Goal: Task Accomplishment & Management: Use online tool/utility

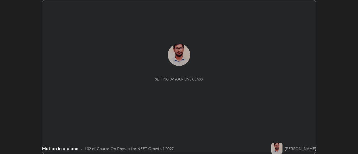
scroll to position [154, 357]
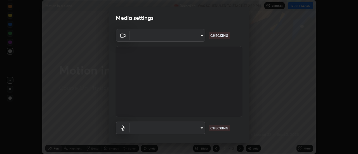
type input "488f195aeec122cb43e0740160e1882b082f3fdd4d4b6abd78f5297b28509510"
type input "default"
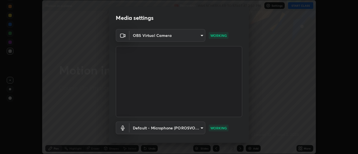
scroll to position [29, 0]
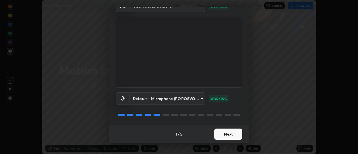
click at [225, 132] on button "Next" at bounding box center [228, 133] width 28 height 11
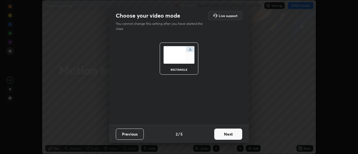
click at [227, 133] on button "Next" at bounding box center [228, 133] width 28 height 11
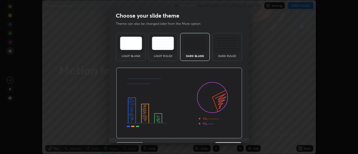
click at [229, 133] on img at bounding box center [179, 103] width 126 height 71
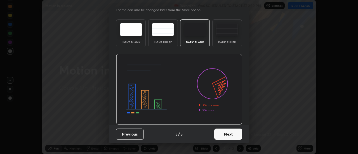
click at [229, 131] on button "Next" at bounding box center [228, 133] width 28 height 11
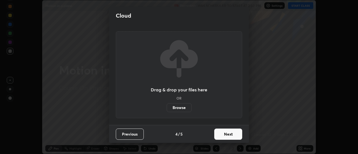
click at [227, 132] on button "Next" at bounding box center [228, 133] width 28 height 11
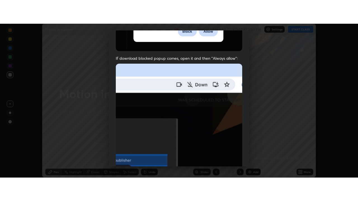
scroll to position [143, 0]
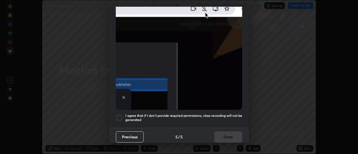
click at [120, 117] on div at bounding box center [119, 117] width 7 height 7
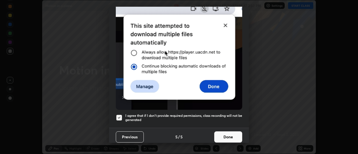
click at [225, 133] on button "Done" at bounding box center [228, 136] width 28 height 11
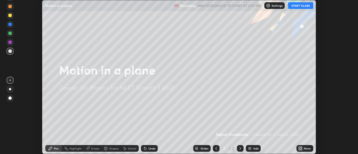
click at [297, 4] on button "START CLASS" at bounding box center [300, 5] width 25 height 7
click at [299, 5] on button "START CLASS" at bounding box center [300, 5] width 25 height 7
click at [303, 150] on div "More" at bounding box center [304, 148] width 17 height 7
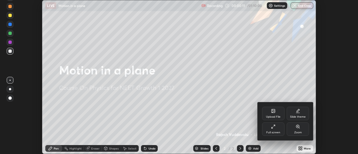
click at [277, 128] on div "Full screen" at bounding box center [273, 128] width 22 height 13
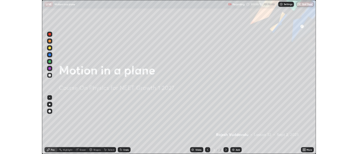
scroll to position [201, 358]
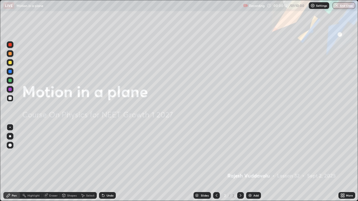
click at [254, 154] on div "Add" at bounding box center [255, 195] width 5 height 3
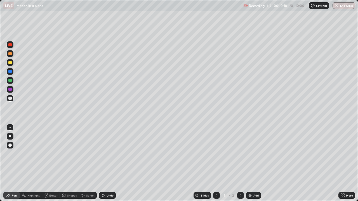
click at [52, 154] on div "Eraser" at bounding box center [53, 195] width 8 height 3
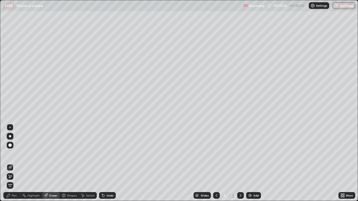
click at [14, 154] on div "Pen" at bounding box center [14, 195] width 5 height 3
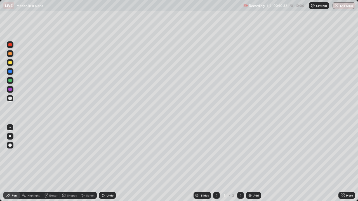
click at [53, 154] on div "Eraser" at bounding box center [53, 195] width 8 height 3
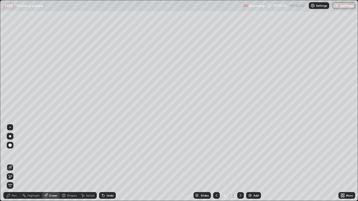
click at [12, 154] on div "Pen" at bounding box center [11, 195] width 17 height 7
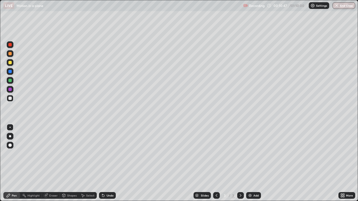
click at [106, 154] on div "Undo" at bounding box center [109, 195] width 7 height 3
click at [107, 154] on div "Undo" at bounding box center [109, 195] width 7 height 3
click at [110, 154] on div "Undo" at bounding box center [107, 195] width 17 height 7
click at [109, 154] on div "Undo" at bounding box center [109, 195] width 7 height 3
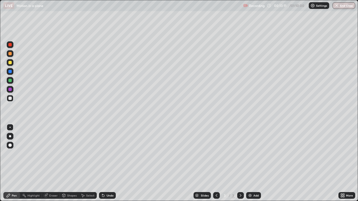
click at [108, 154] on div "Undo" at bounding box center [107, 195] width 17 height 7
click at [109, 154] on div "Undo" at bounding box center [109, 195] width 7 height 3
click at [249, 154] on img at bounding box center [249, 195] width 4 height 4
click at [108, 154] on div "Undo" at bounding box center [109, 195] width 7 height 3
click at [53, 154] on div "Eraser" at bounding box center [53, 195] width 8 height 3
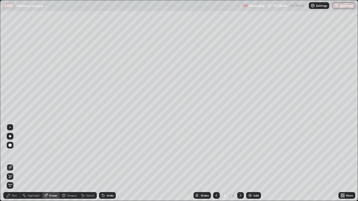
click at [12, 154] on div "Pen" at bounding box center [14, 195] width 5 height 3
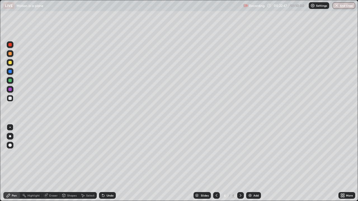
click at [51, 154] on div "Eraser" at bounding box center [53, 195] width 8 height 3
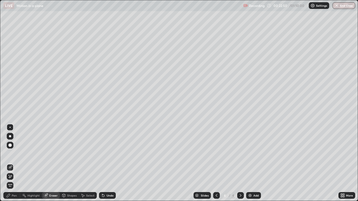
click at [14, 154] on div "Pen" at bounding box center [14, 195] width 5 height 3
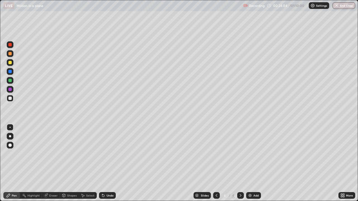
click at [54, 154] on div "Eraser" at bounding box center [53, 195] width 8 height 3
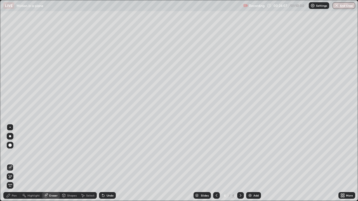
click at [12, 154] on div "Pen" at bounding box center [14, 195] width 5 height 3
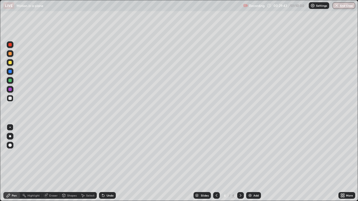
click at [255, 154] on div "Add" at bounding box center [255, 195] width 5 height 3
click at [52, 154] on div "Eraser" at bounding box center [53, 195] width 8 height 3
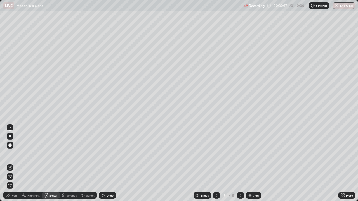
click at [13, 154] on div "Pen" at bounding box center [14, 195] width 5 height 3
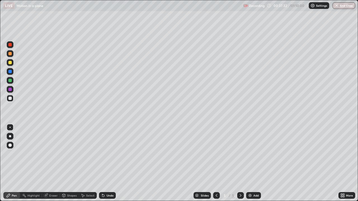
click at [11, 63] on div at bounding box center [9, 62] width 3 height 3
click at [249, 154] on img at bounding box center [249, 195] width 4 height 4
click at [54, 154] on div "Eraser" at bounding box center [53, 195] width 8 height 3
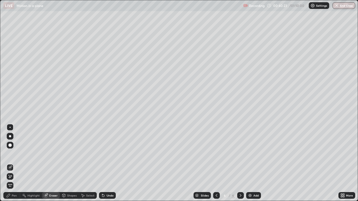
click at [11, 154] on div "Pen" at bounding box center [11, 195] width 17 height 7
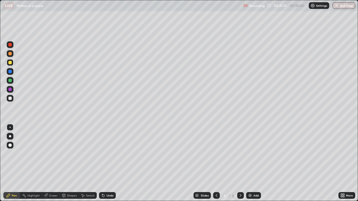
click at [52, 154] on div "Eraser" at bounding box center [53, 195] width 8 height 3
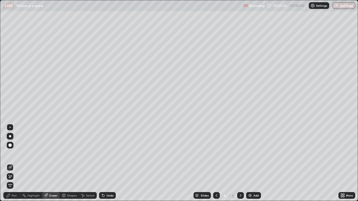
click at [15, 154] on div "Pen" at bounding box center [14, 195] width 5 height 3
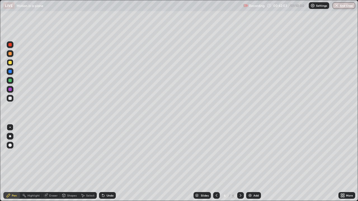
click at [105, 154] on div "Undo" at bounding box center [107, 195] width 17 height 7
click at [107, 154] on div "Undo" at bounding box center [109, 195] width 7 height 3
click at [108, 154] on div "Undo" at bounding box center [109, 195] width 7 height 3
click at [89, 154] on div "Select" at bounding box center [90, 195] width 8 height 3
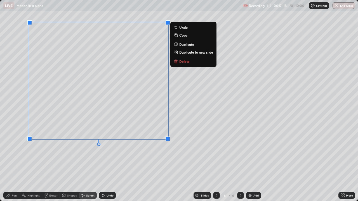
click at [183, 62] on p "Delete" at bounding box center [184, 61] width 10 height 4
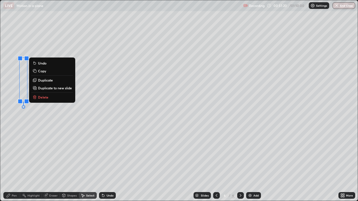
click at [41, 96] on p "Delete" at bounding box center [43, 97] width 10 height 4
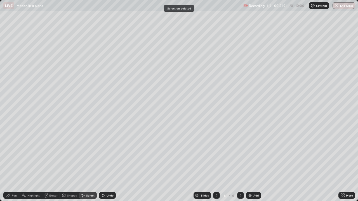
click at [14, 154] on div "Pen" at bounding box center [11, 195] width 17 height 7
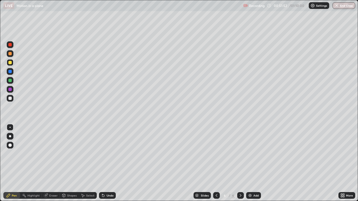
click at [9, 81] on div at bounding box center [9, 80] width 3 height 3
click at [107, 154] on div "Undo" at bounding box center [109, 195] width 7 height 3
click at [53, 154] on div "Eraser" at bounding box center [53, 195] width 8 height 3
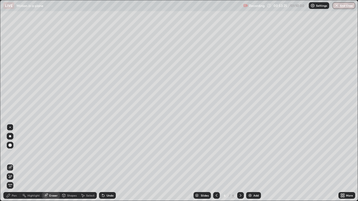
click at [11, 154] on div "Pen" at bounding box center [11, 195] width 17 height 7
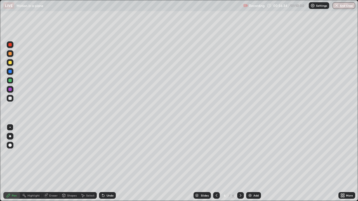
click at [89, 154] on div "Select" at bounding box center [90, 195] width 8 height 3
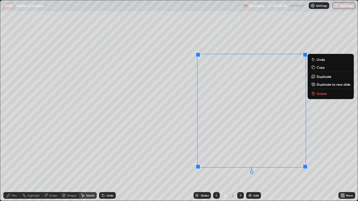
click at [320, 91] on p "Delete" at bounding box center [321, 93] width 10 height 4
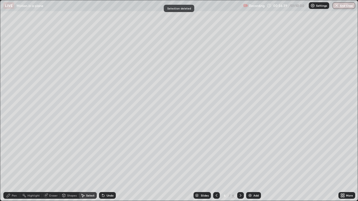
click at [15, 154] on div "Pen" at bounding box center [14, 195] width 5 height 3
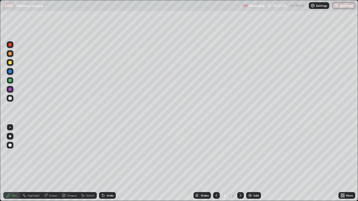
click at [9, 54] on div at bounding box center [9, 53] width 3 height 3
click at [216, 154] on icon at bounding box center [216, 195] width 4 height 4
click at [239, 154] on icon at bounding box center [240, 195] width 4 height 4
click at [54, 154] on div "Eraser" at bounding box center [53, 195] width 8 height 3
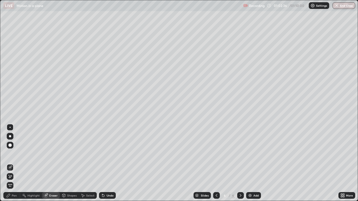
click at [53, 154] on div "Eraser" at bounding box center [53, 195] width 8 height 3
click at [19, 154] on div "Pen" at bounding box center [11, 195] width 17 height 7
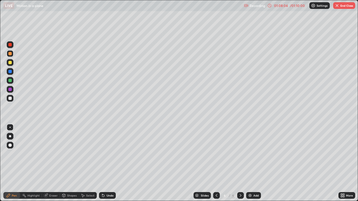
click at [342, 5] on button "End Class" at bounding box center [344, 5] width 22 height 7
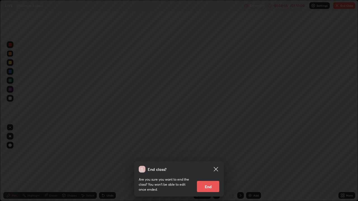
click at [212, 154] on button "End" at bounding box center [208, 186] width 22 height 11
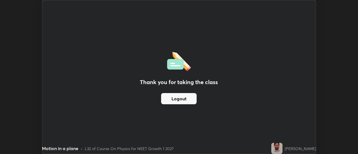
scroll to position [27779, 27575]
